Goal: Complete application form

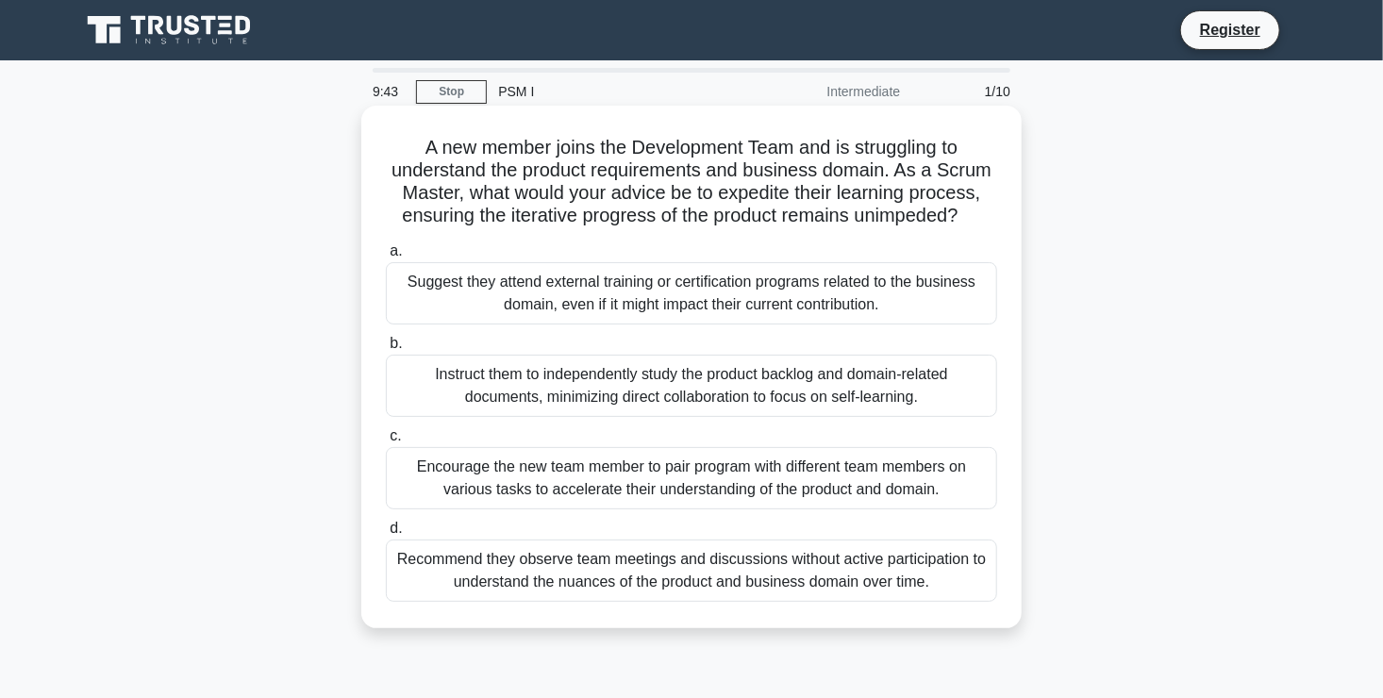
click at [503, 572] on div "Recommend they observe team meetings and discussions without active participati…" at bounding box center [691, 570] width 611 height 62
click at [386, 535] on input "d. Recommend they observe team meetings and discussions without active particip…" at bounding box center [386, 528] width 0 height 12
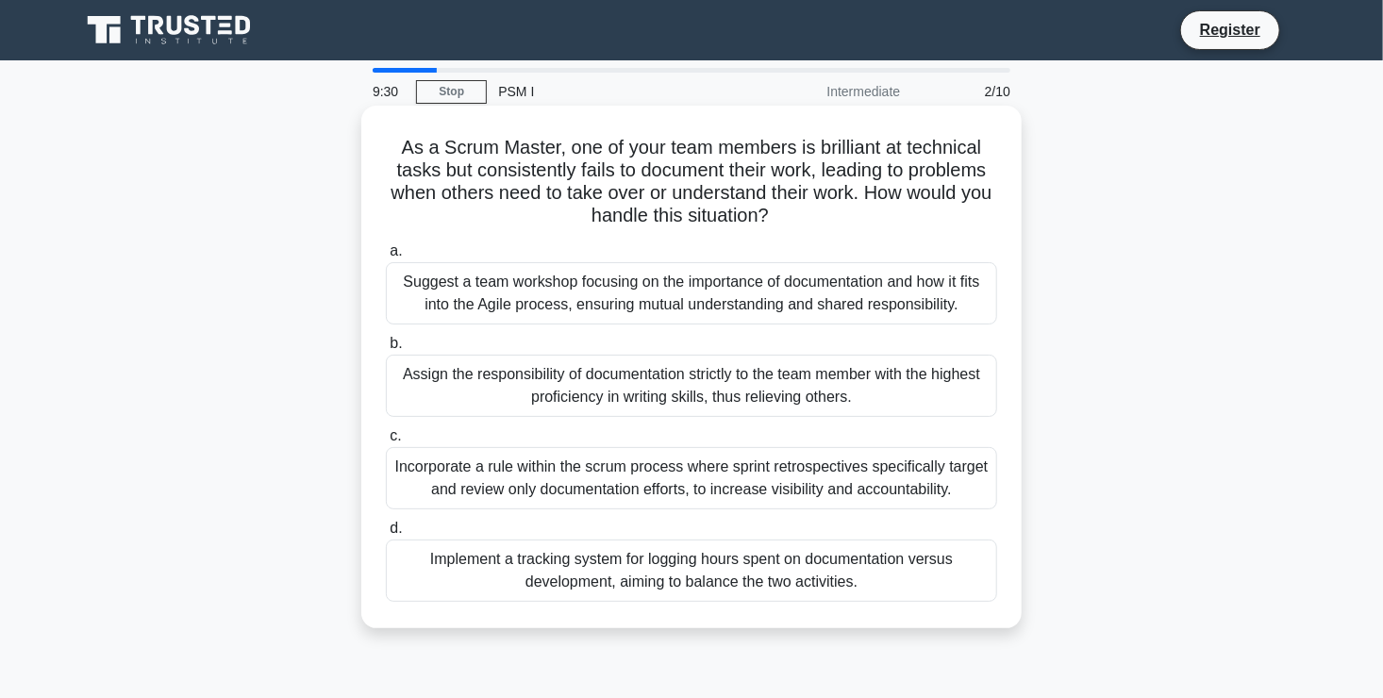
click at [589, 307] on div "Suggest a team workshop focusing on the importance of documentation and how it …" at bounding box center [691, 293] width 611 height 62
click at [386, 257] on input "a. Suggest a team workshop focusing on the importance of documentation and how …" at bounding box center [386, 251] width 0 height 12
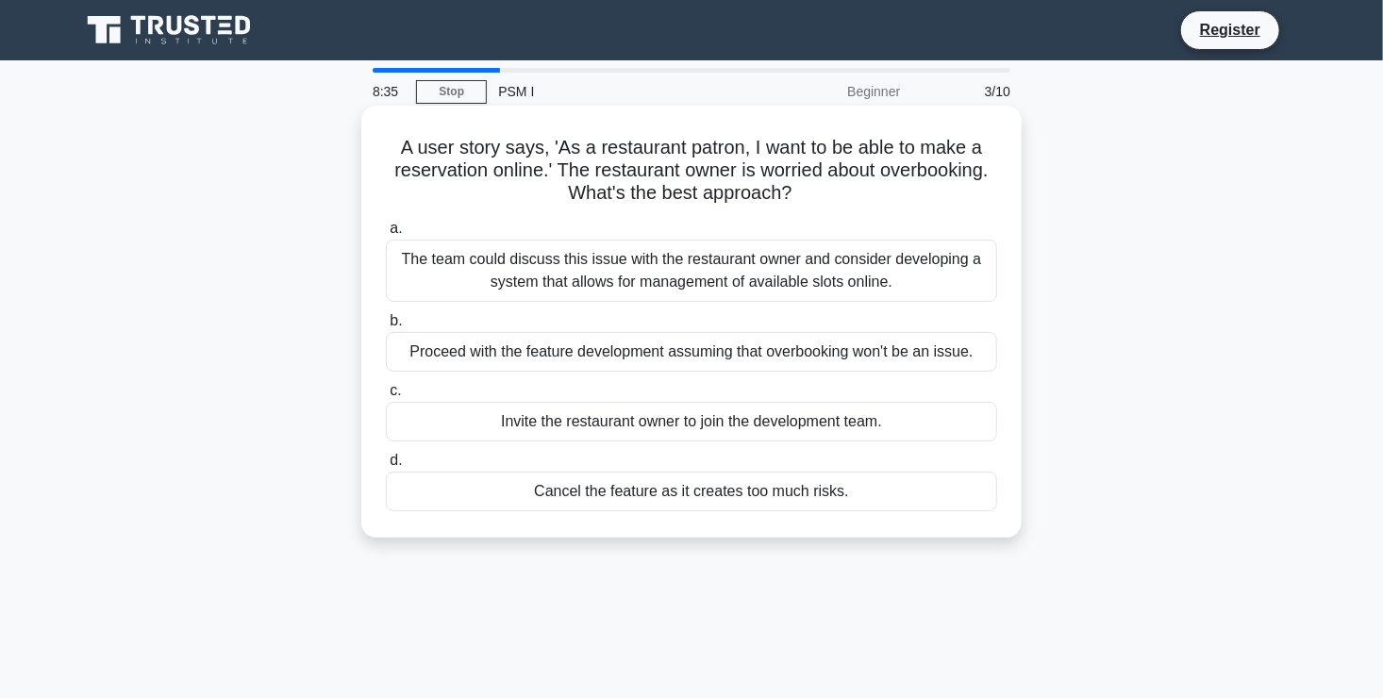
click at [586, 290] on div "The team could discuss this issue with the restaurant owner and consider develo…" at bounding box center [691, 271] width 611 height 62
click at [386, 235] on input "a. The team could discuss this issue with the restaurant owner and consider dev…" at bounding box center [386, 229] width 0 height 12
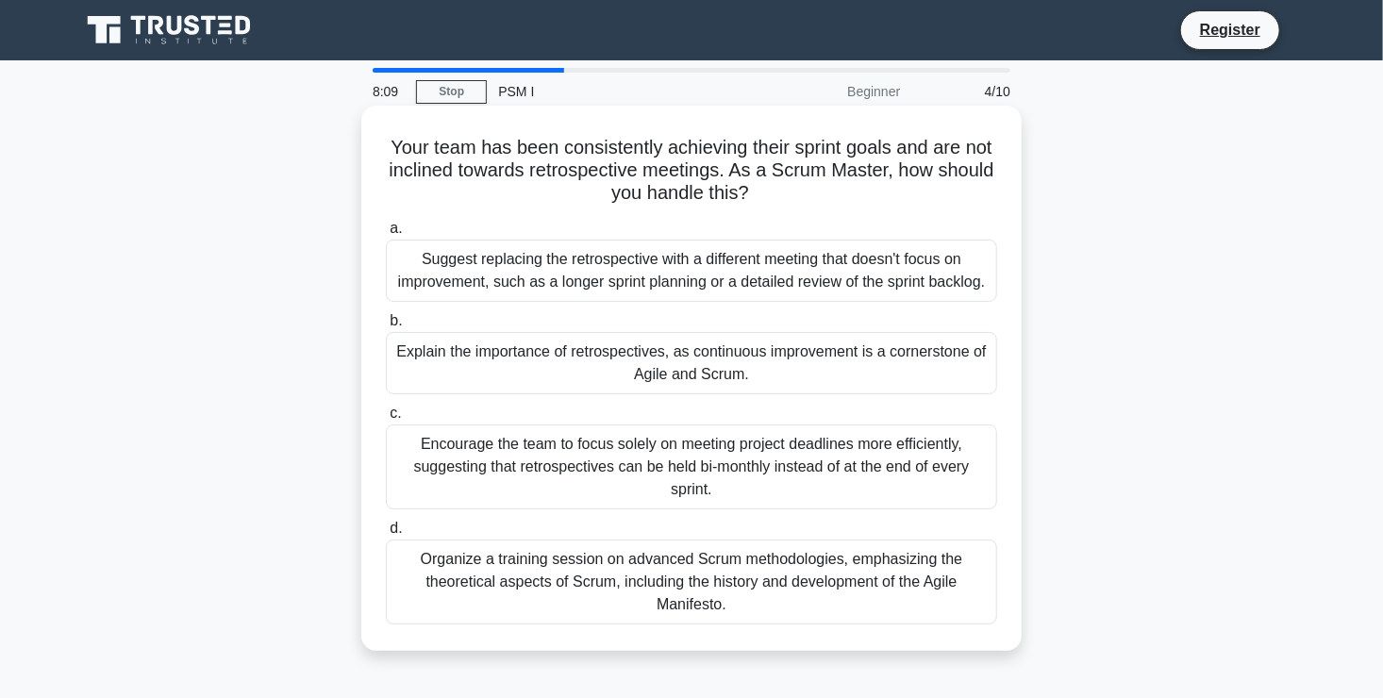
click at [622, 377] on div "Explain the importance of retrospectives, as continuous improvement is a corner…" at bounding box center [691, 363] width 611 height 62
click at [386, 327] on input "b. Explain the importance of retrospectives, as continuous improvement is a cor…" at bounding box center [386, 321] width 0 height 12
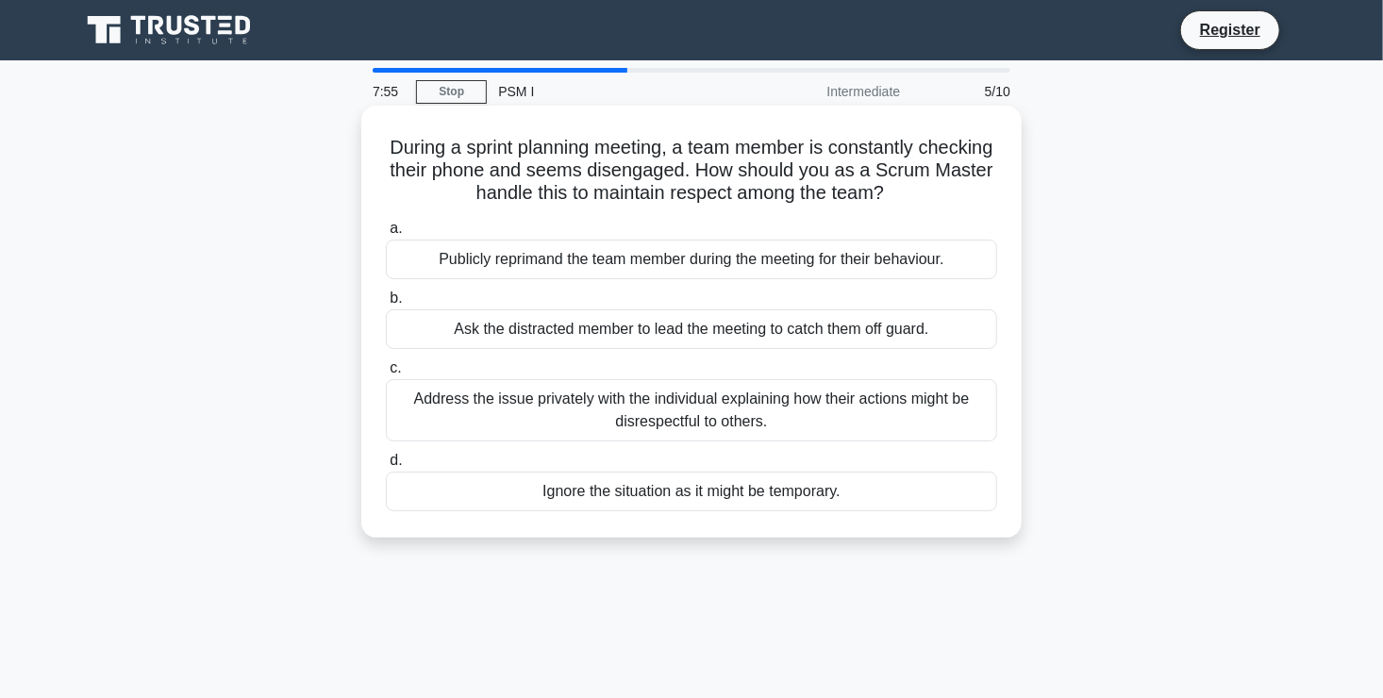
click at [712, 412] on div "Address the issue privately with the individual explaining how their actions mi…" at bounding box center [691, 410] width 611 height 62
click at [386, 374] on input "c. Address the issue privately with the individual explaining how their actions…" at bounding box center [386, 368] width 0 height 12
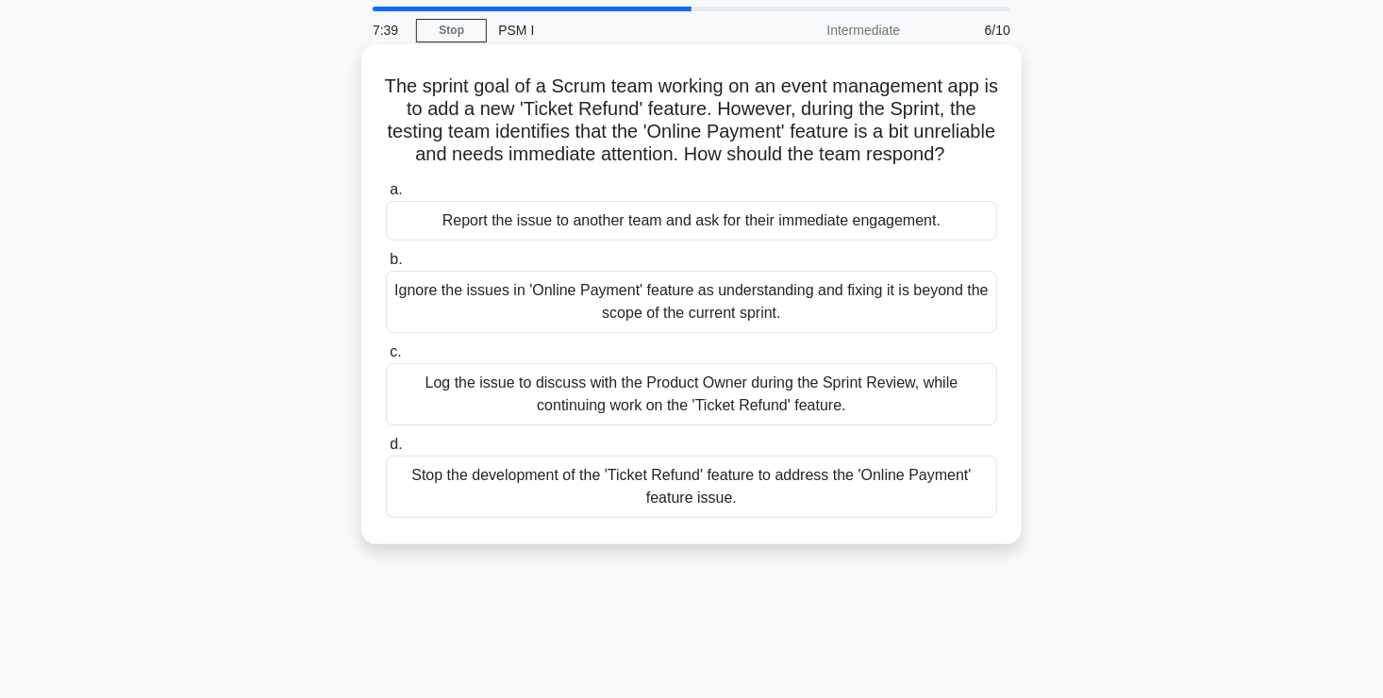
scroll to position [94, 0]
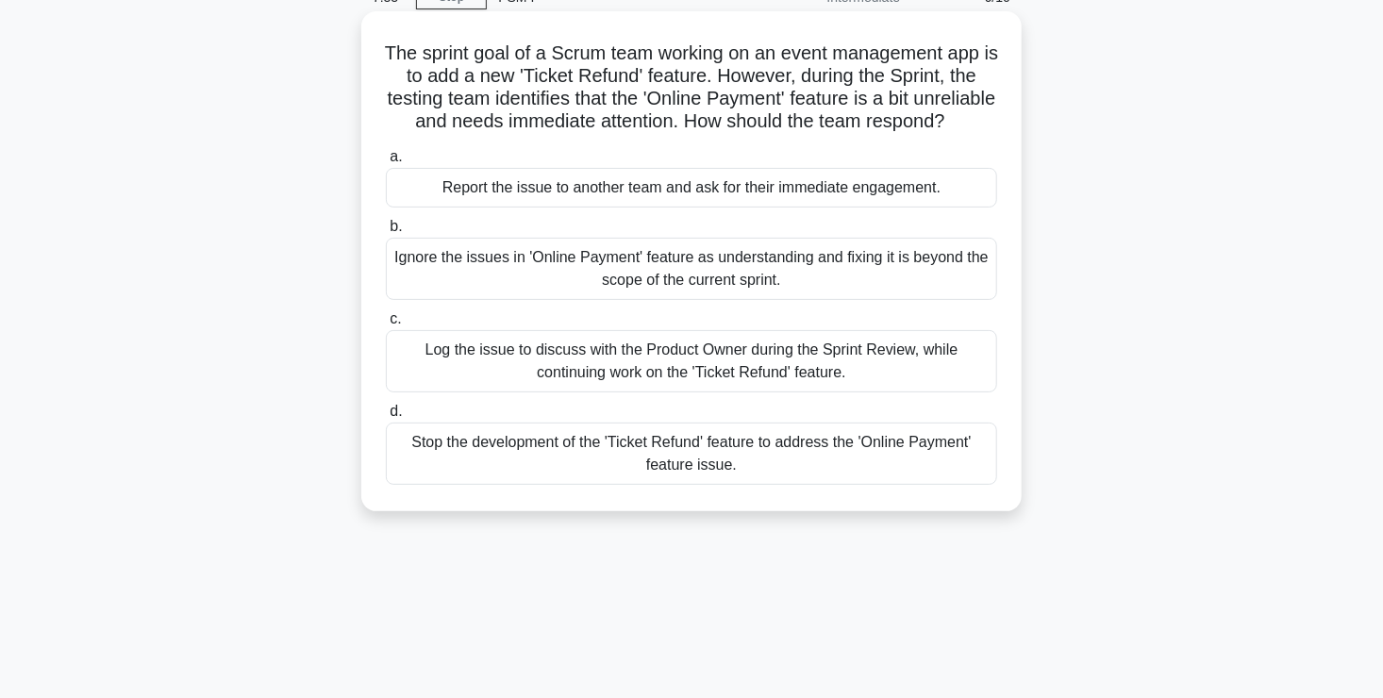
click at [692, 371] on div "Log the issue to discuss with the Product Owner during the Sprint Review, while…" at bounding box center [691, 361] width 611 height 62
click at [386, 325] on input "c. Log the issue to discuss with the Product Owner during the Sprint Review, wh…" at bounding box center [386, 319] width 0 height 12
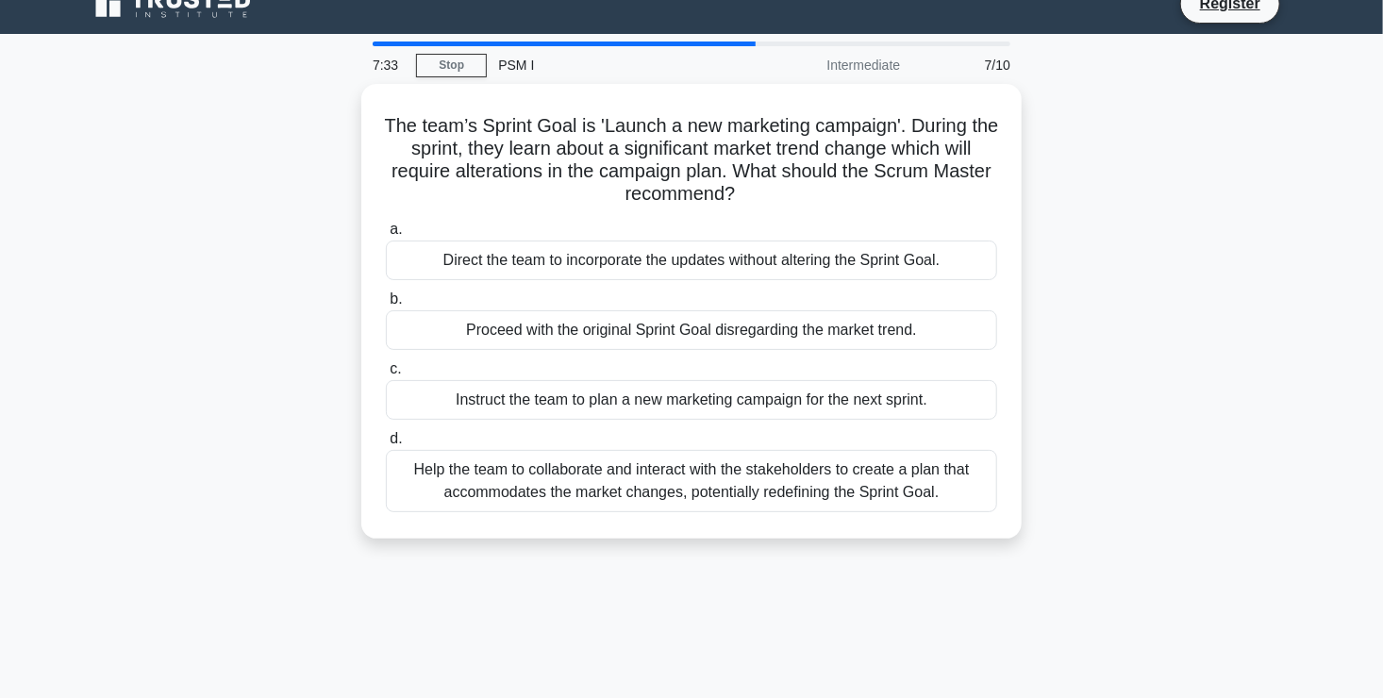
scroll to position [0, 0]
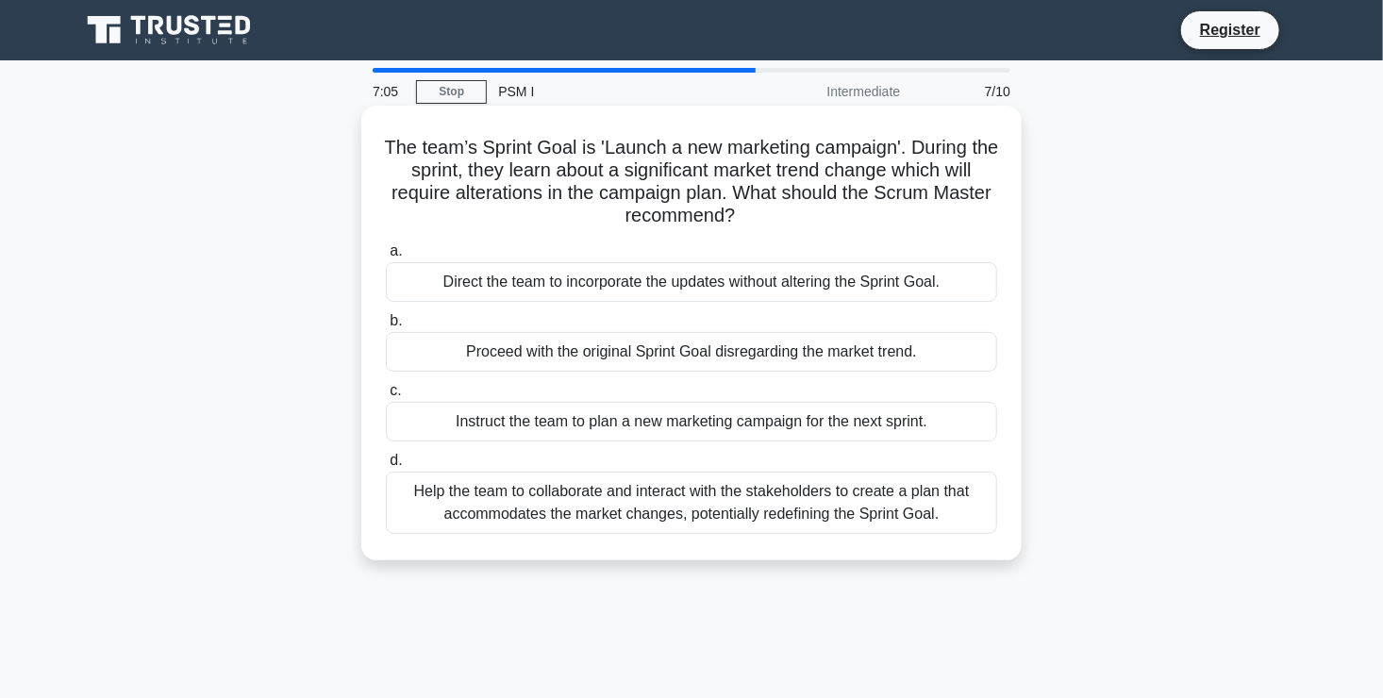
click at [665, 517] on div "Help the team to collaborate and interact with the stakeholders to create a pla…" at bounding box center [691, 503] width 611 height 62
click at [386, 467] on input "d. Help the team to collaborate and interact with the stakeholders to create a …" at bounding box center [386, 461] width 0 height 12
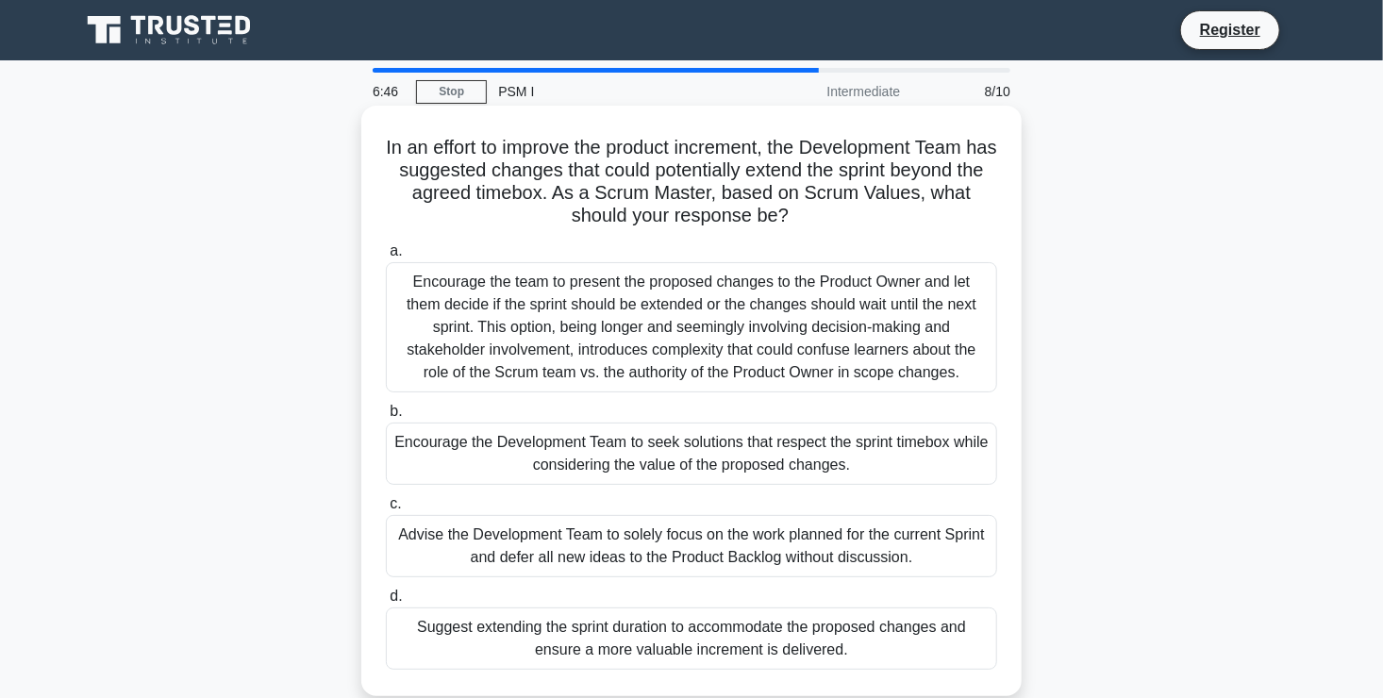
scroll to position [94, 0]
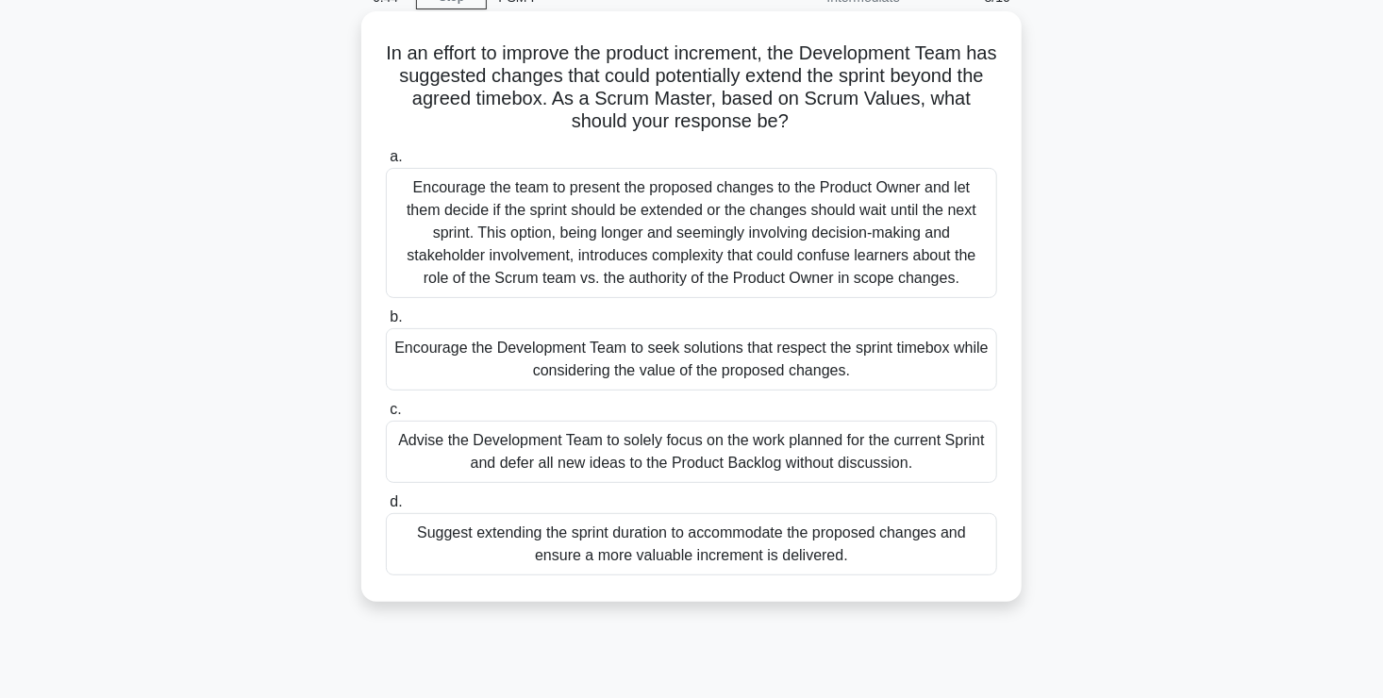
click at [776, 283] on div "Encourage the team to present the proposed changes to the Product Owner and let…" at bounding box center [691, 233] width 611 height 130
click at [386, 163] on input "a. Encourage the team to present the proposed changes to the Product Owner and …" at bounding box center [386, 157] width 0 height 12
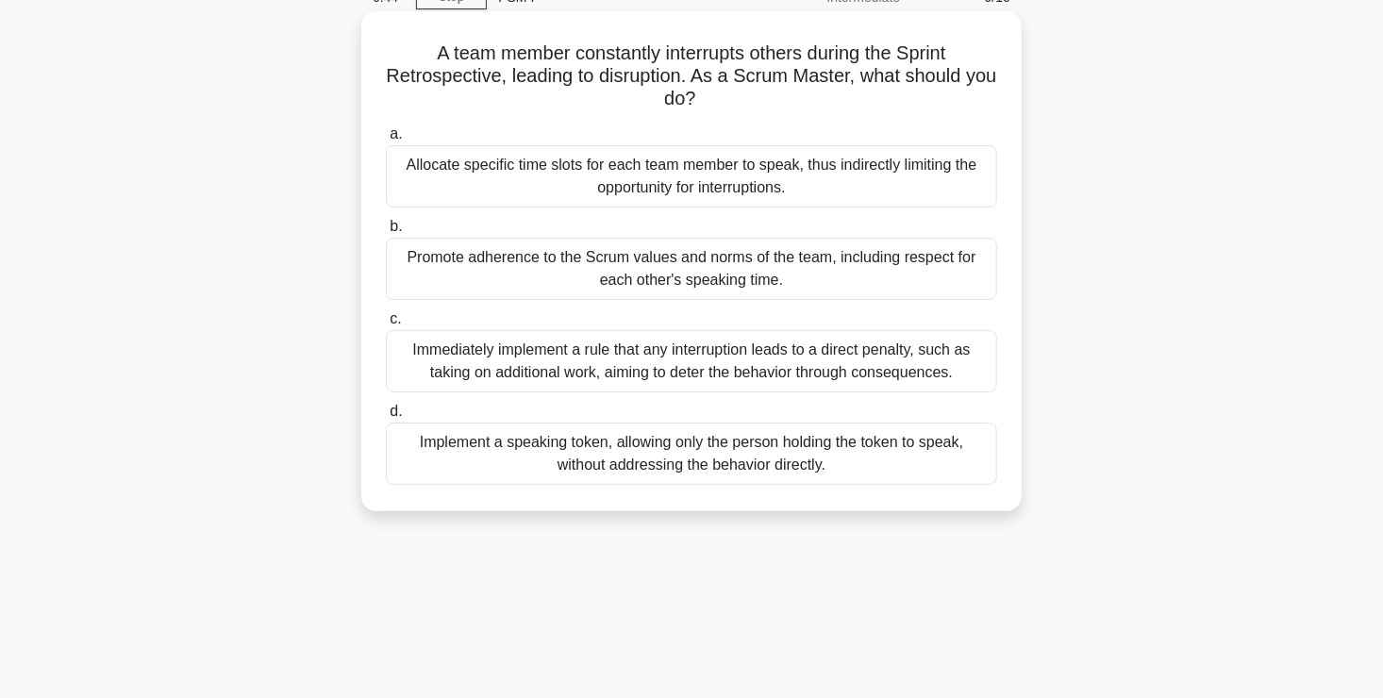
scroll to position [0, 0]
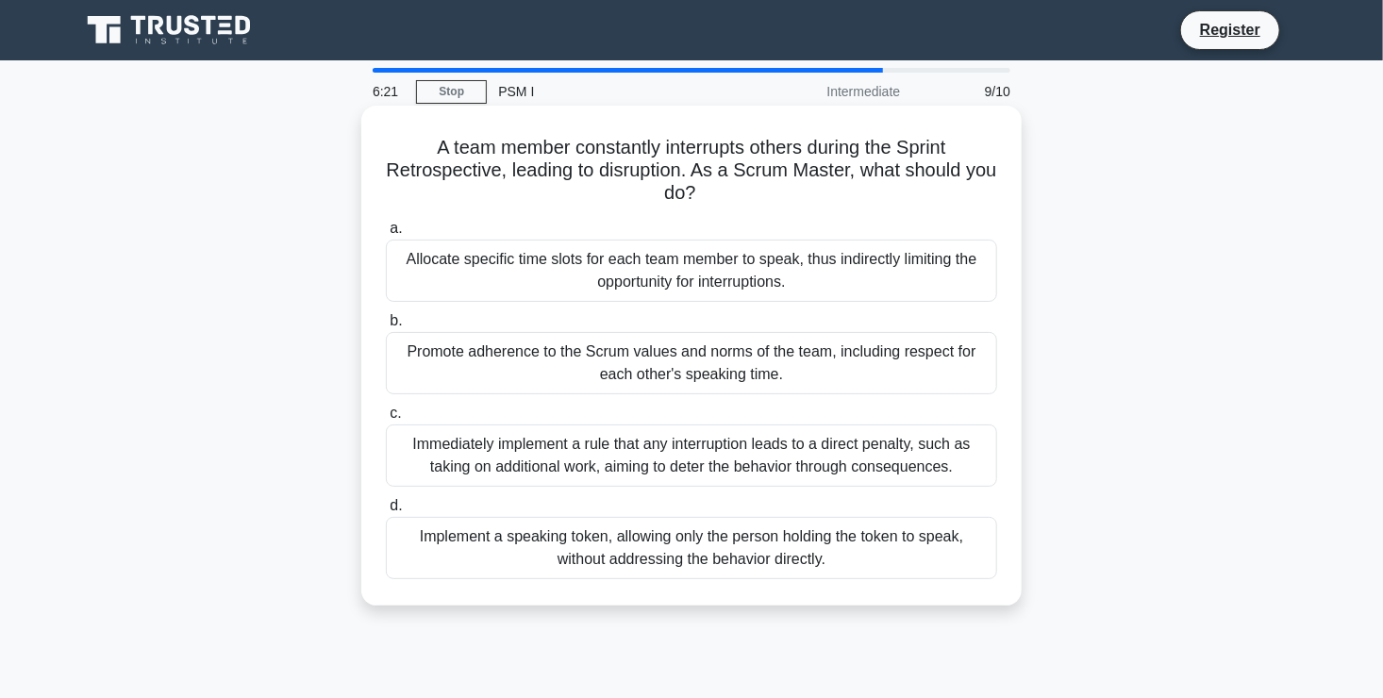
click at [687, 368] on div "Promote adherence to the Scrum values and norms of the team, including respect …" at bounding box center [691, 363] width 611 height 62
click at [386, 327] on input "b. Promote adherence to the Scrum values and norms of the team, including respe…" at bounding box center [386, 321] width 0 height 12
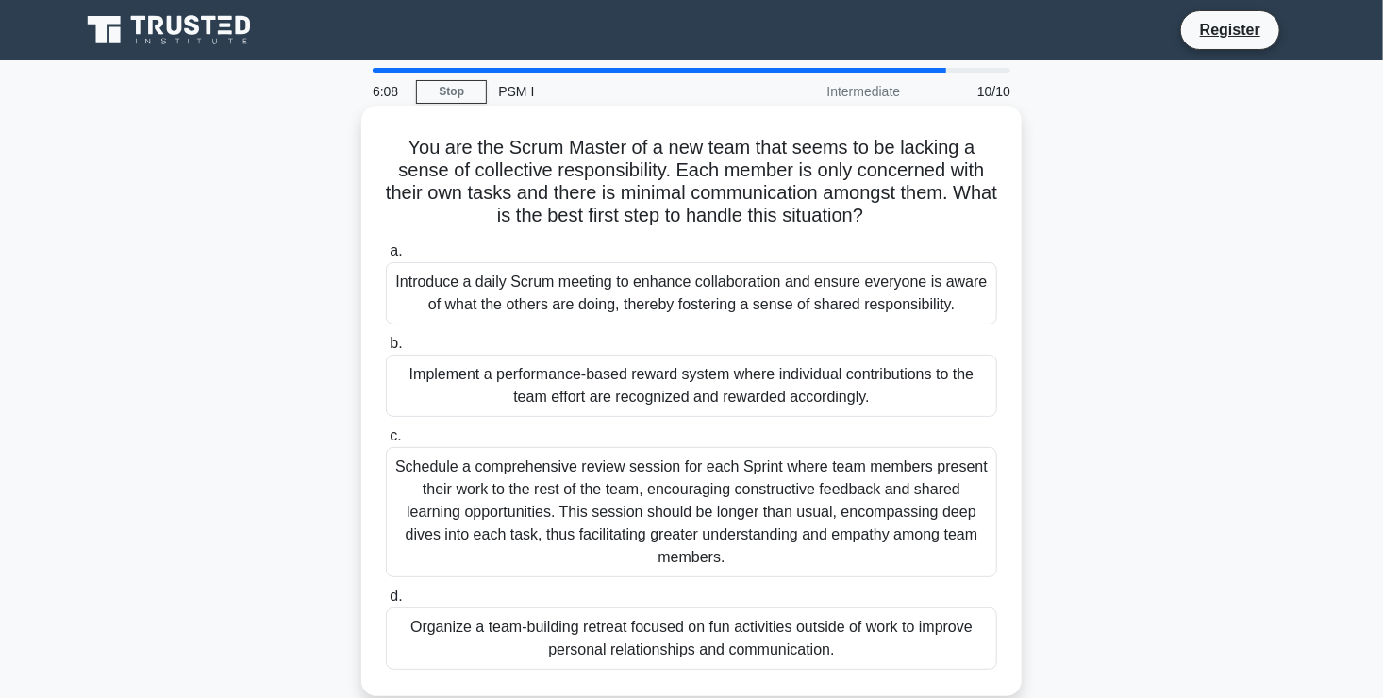
click at [718, 304] on div "Introduce a daily Scrum meeting to enhance collaboration and ensure everyone is…" at bounding box center [691, 293] width 611 height 62
click at [386, 257] on input "a. Introduce a daily Scrum meeting to enhance collaboration and ensure everyone…" at bounding box center [386, 251] width 0 height 12
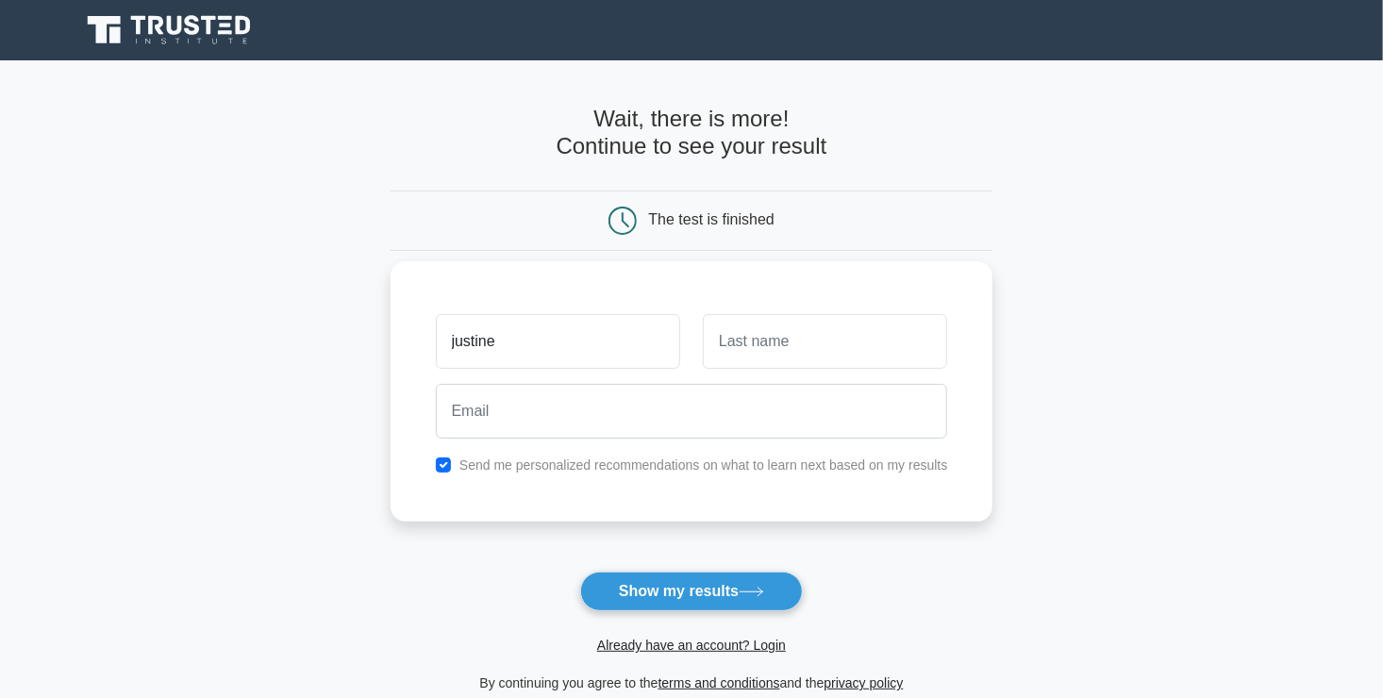
type input "justine"
click at [763, 336] on input "text" at bounding box center [825, 341] width 244 height 55
type input "[PERSON_NAME]"
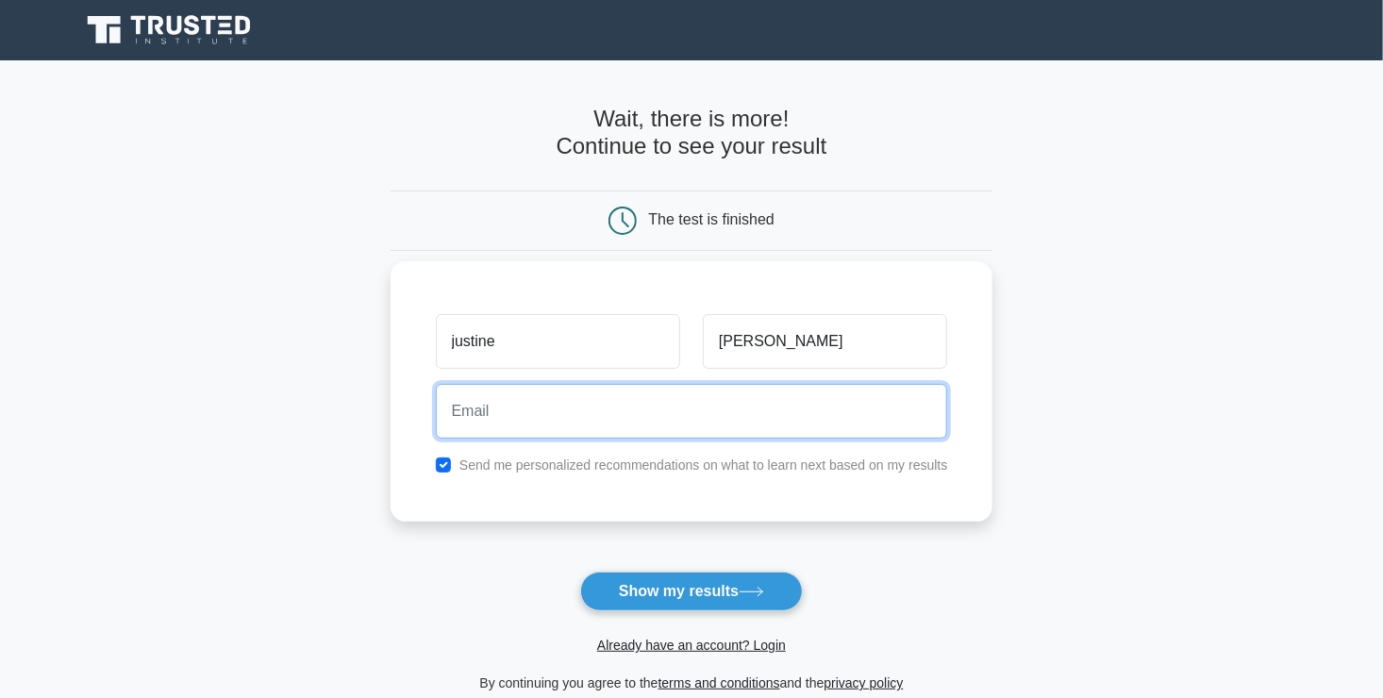
click at [722, 402] on input "email" at bounding box center [692, 411] width 512 height 55
type input "[EMAIL_ADDRESS][PERSON_NAME][DOMAIN_NAME]"
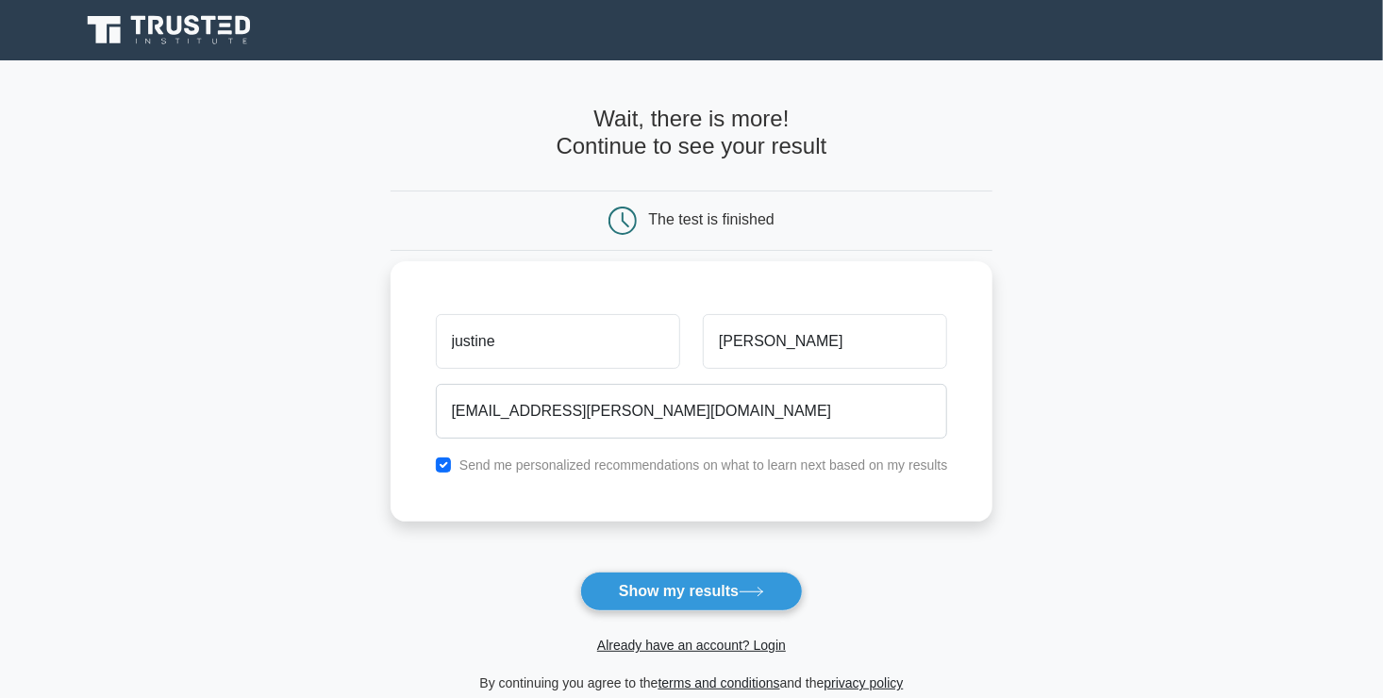
click at [712, 472] on label "Send me personalized recommendations on what to learn next based on my results" at bounding box center [703, 464] width 488 height 15
click at [590, 468] on label "Send me personalized recommendations on what to learn next based on my results" at bounding box center [703, 464] width 488 height 15
click at [446, 464] on input "checkbox" at bounding box center [443, 464] width 15 height 15
checkbox input "false"
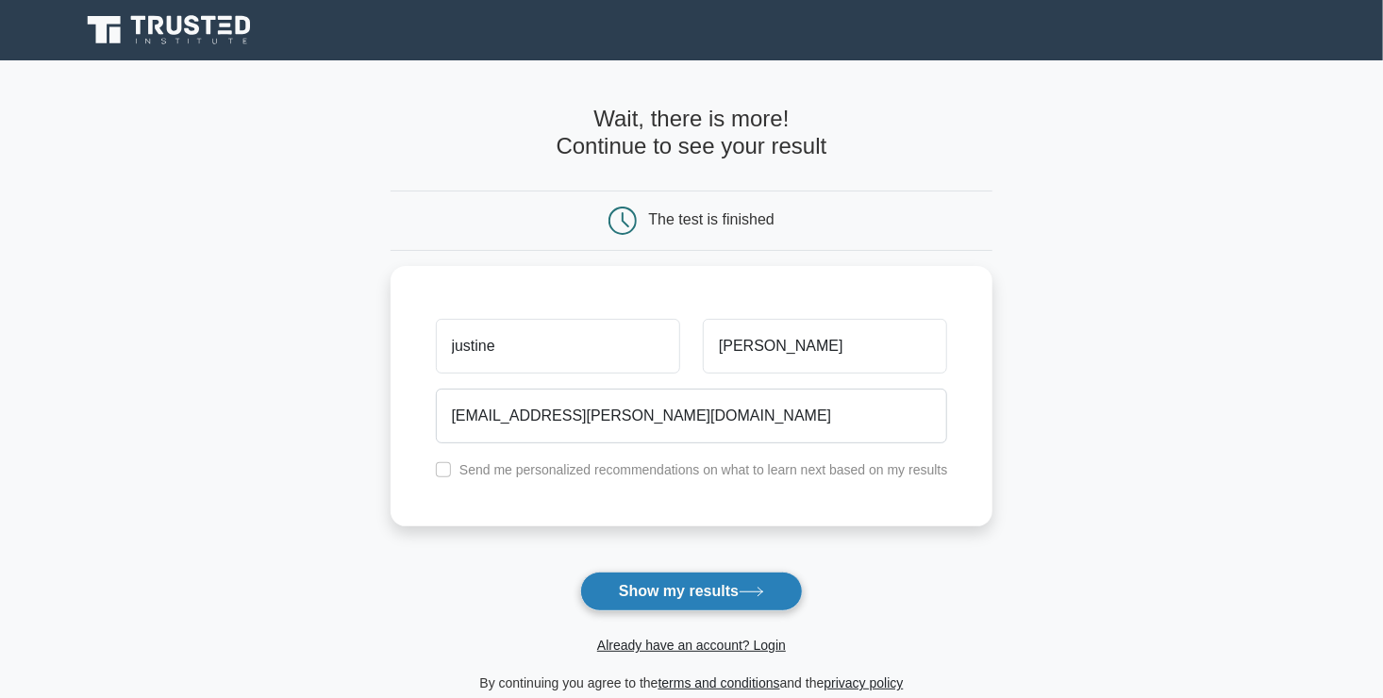
click at [652, 598] on button "Show my results" at bounding box center [691, 591] width 223 height 40
